Goal: Information Seeking & Learning: Check status

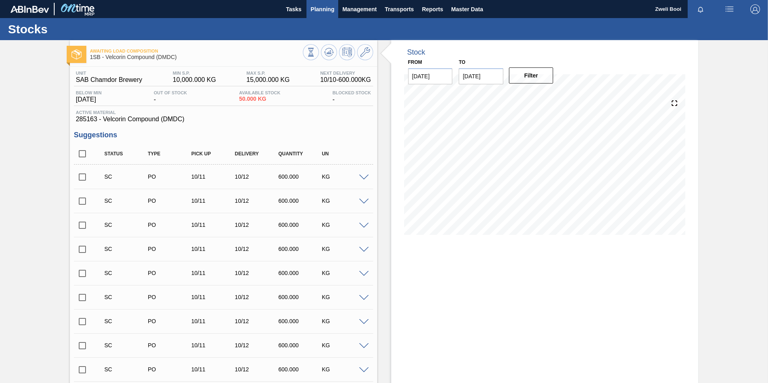
click at [320, 8] on span "Planning" at bounding box center [323, 9] width 24 height 10
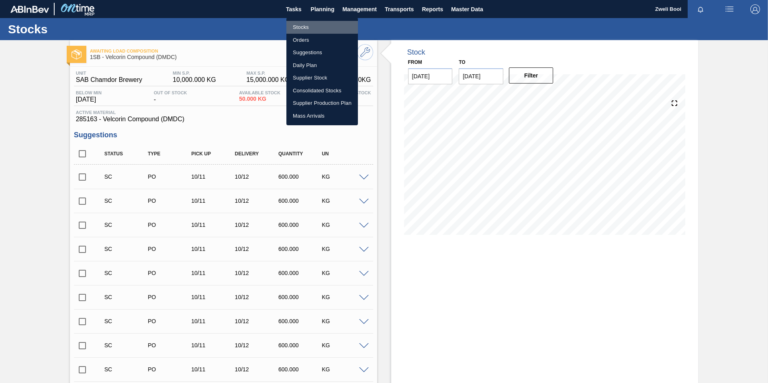
click at [308, 27] on li "Stocks" at bounding box center [322, 27] width 72 height 13
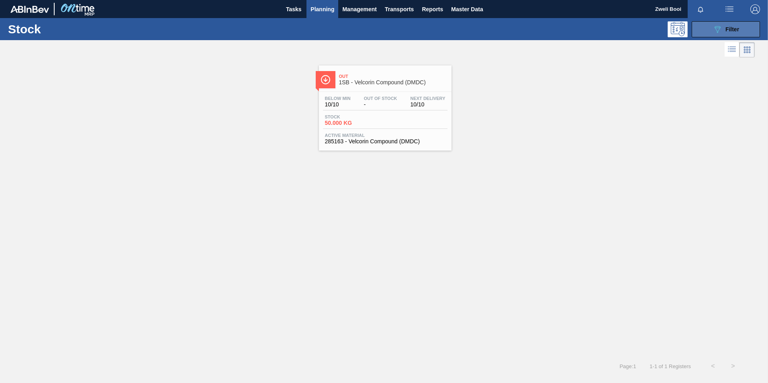
click at [731, 25] on div "089F7B8B-B2A5-4AFE-B5C0-19BA573D28AC Filter" at bounding box center [726, 30] width 27 height 10
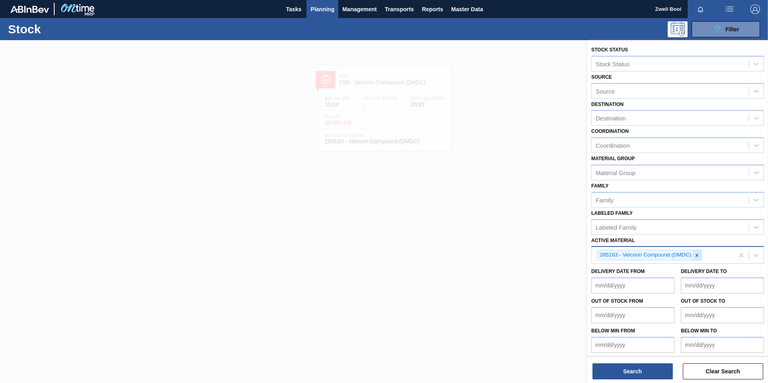
click at [698, 254] on icon at bounding box center [697, 255] width 3 height 3
paste Material "285009"
type Material "285009"
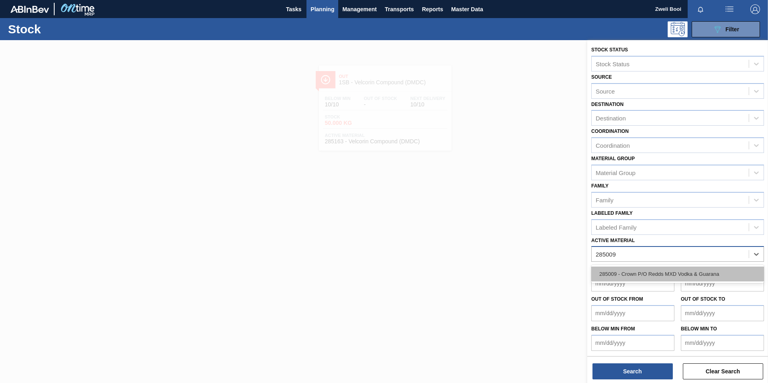
click at [615, 271] on div "285009 - Crown P/O Redds MXD Vodka & Guarana" at bounding box center [677, 274] width 173 height 15
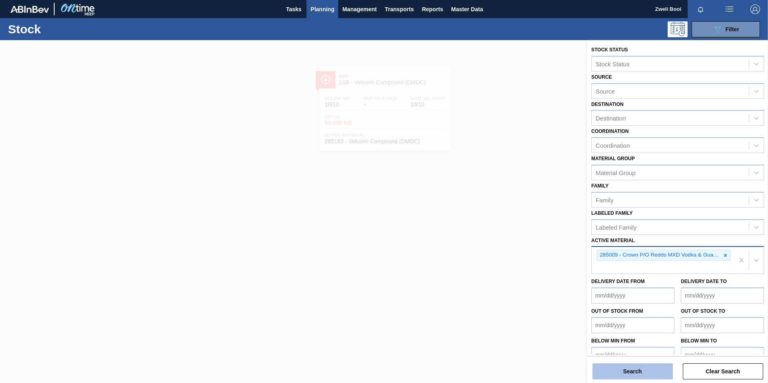
click at [646, 368] on button "Search" at bounding box center [633, 372] width 80 height 16
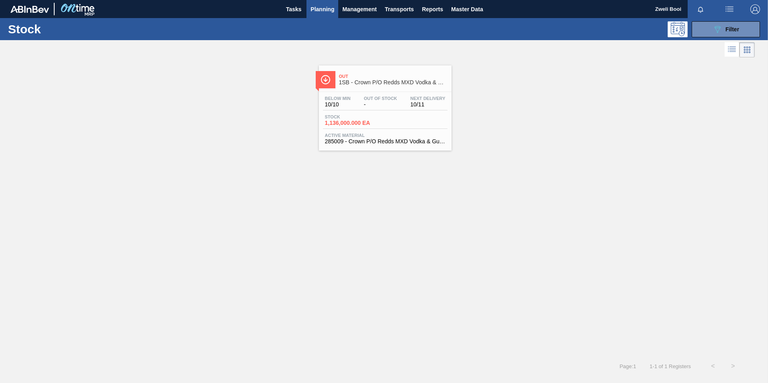
click at [398, 129] on div "Below Min 10/10 Out Of Stock - Next Delivery 10/11 Stock 1,136,000.000 EA Activ…" at bounding box center [385, 119] width 133 height 55
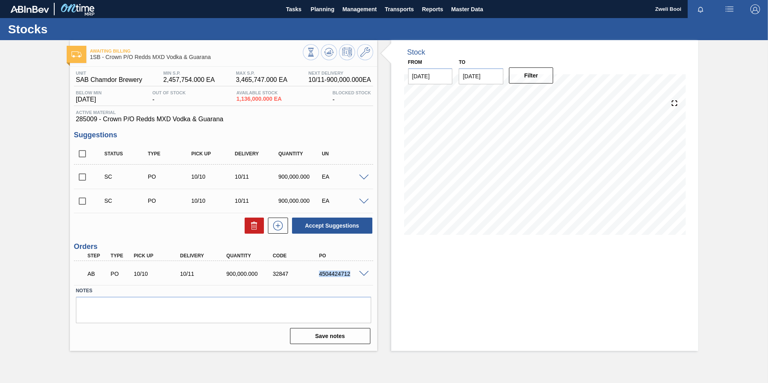
drag, startPoint x: 319, startPoint y: 275, endPoint x: 356, endPoint y: 277, distance: 37.4
click at [356, 277] on div "4504424712" at bounding box center [343, 274] width 52 height 6
copy div "4504424712"
click at [328, 6] on span "Planning" at bounding box center [323, 9] width 24 height 10
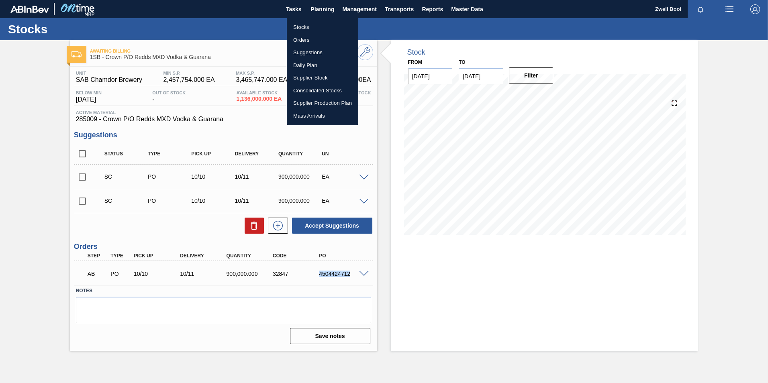
click at [308, 25] on li "Stocks" at bounding box center [323, 27] width 72 height 13
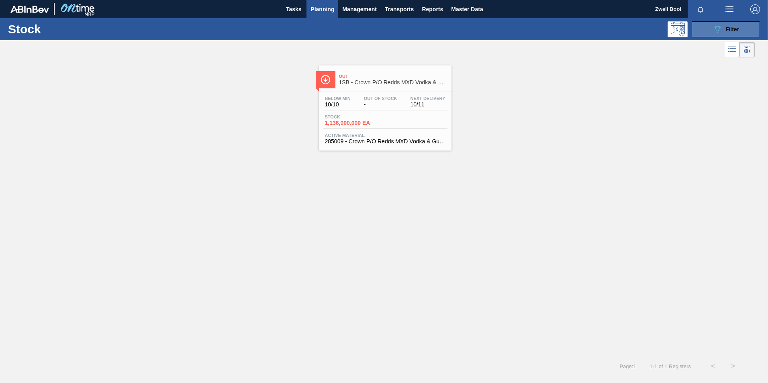
click at [733, 29] on span "Filter" at bounding box center [732, 29] width 14 height 6
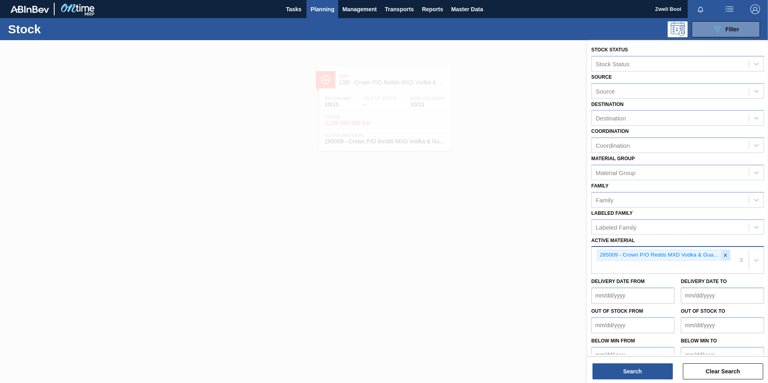
click at [723, 254] on icon at bounding box center [726, 256] width 6 height 6
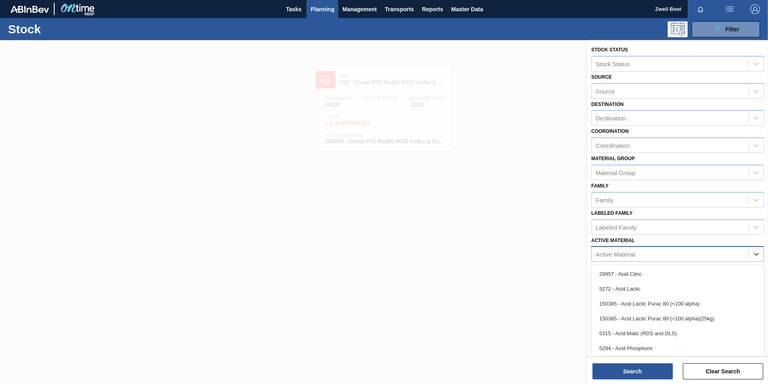
click at [606, 250] on div "Active Material" at bounding box center [670, 255] width 157 height 12
paste Material "283773"
type Material "283773"
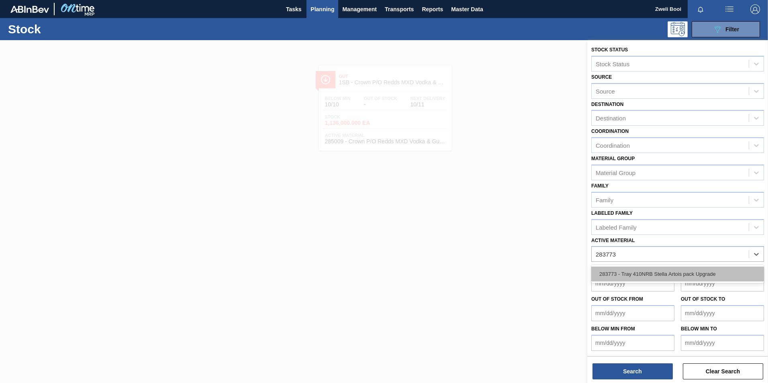
click at [650, 269] on div "283773 - Tray 410NRB Stella Artois pack Upgrade" at bounding box center [677, 274] width 173 height 15
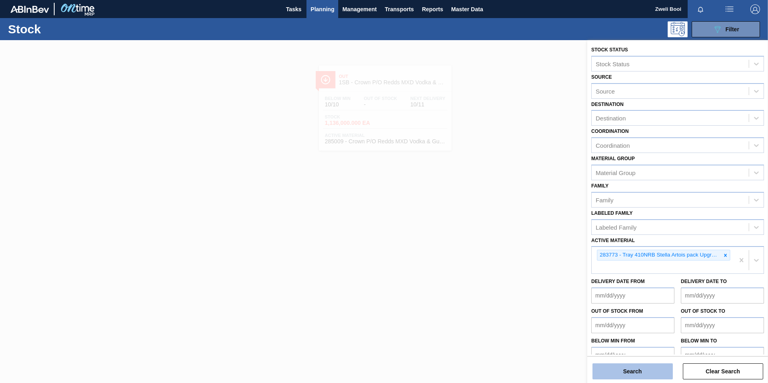
click at [641, 370] on button "Search" at bounding box center [633, 372] width 80 height 16
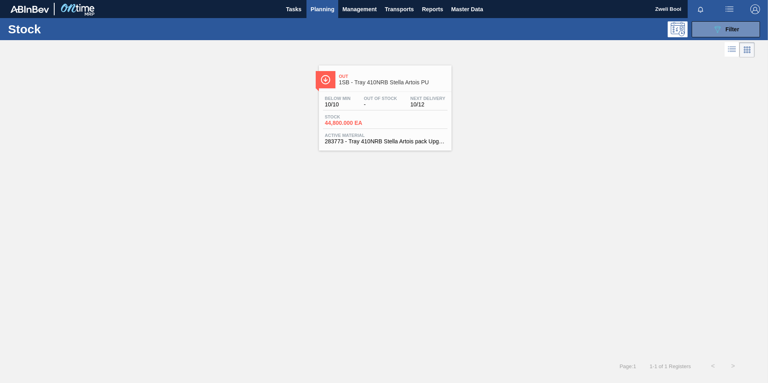
click at [393, 102] on span "-" at bounding box center [380, 105] width 33 height 6
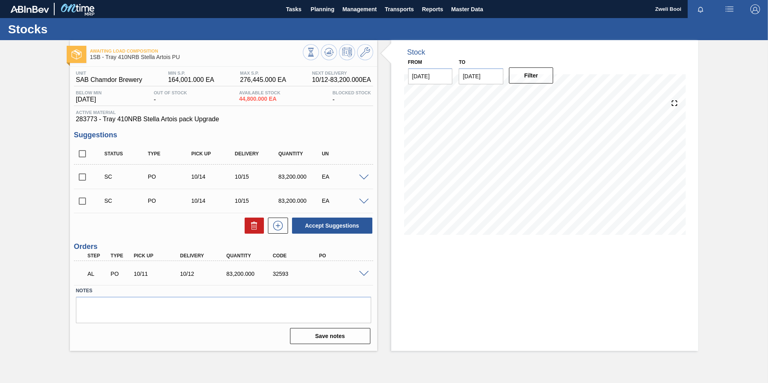
click at [365, 274] on span at bounding box center [364, 274] width 10 height 6
